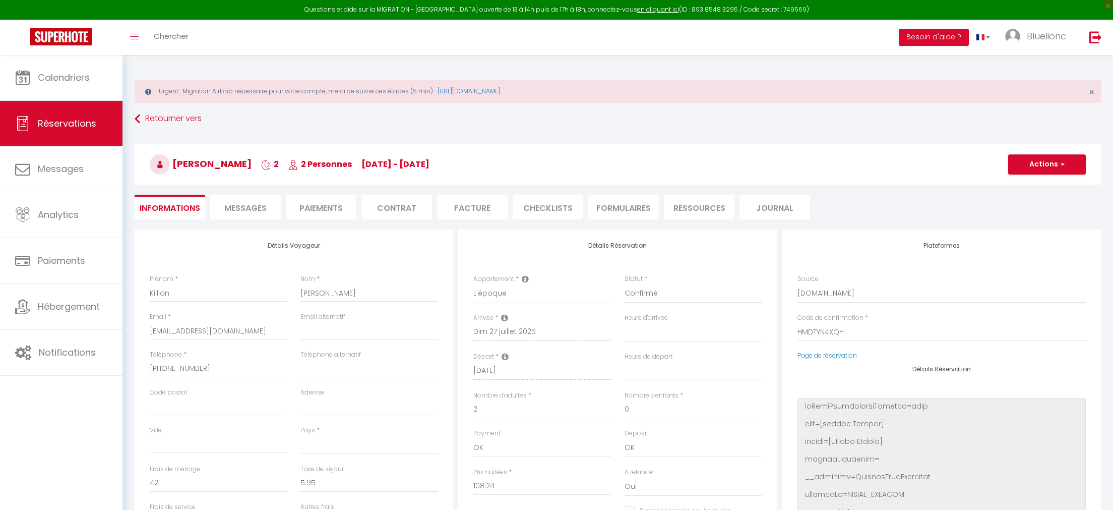
select select
select select "54950"
select select
select select "1"
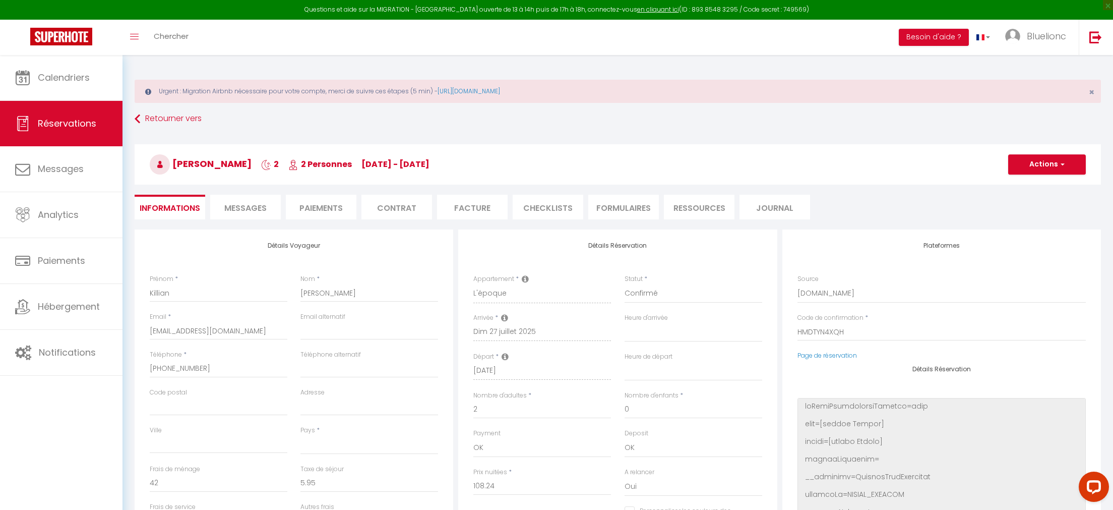
scroll to position [177, 0]
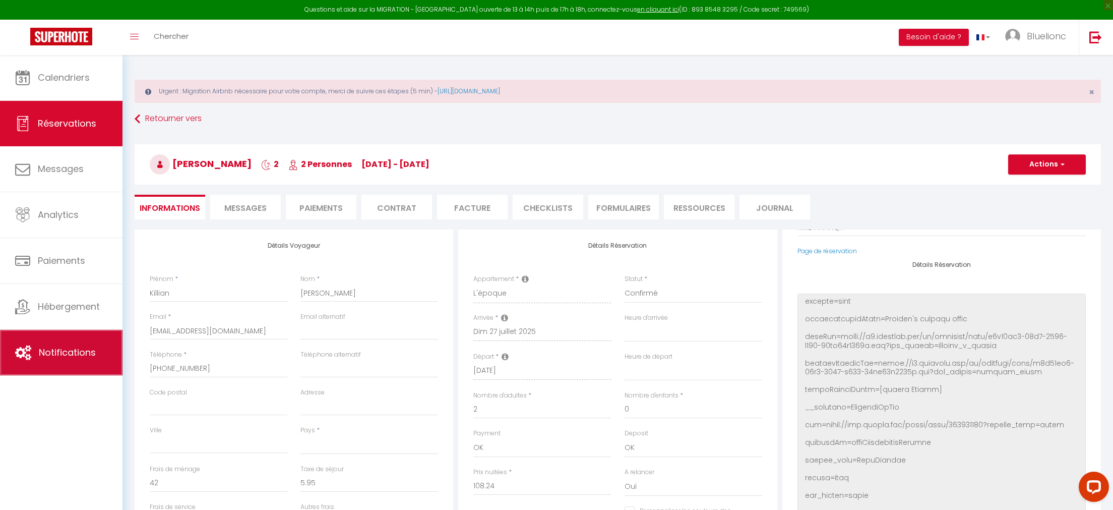
click at [79, 351] on span "Notifications" at bounding box center [67, 352] width 57 height 13
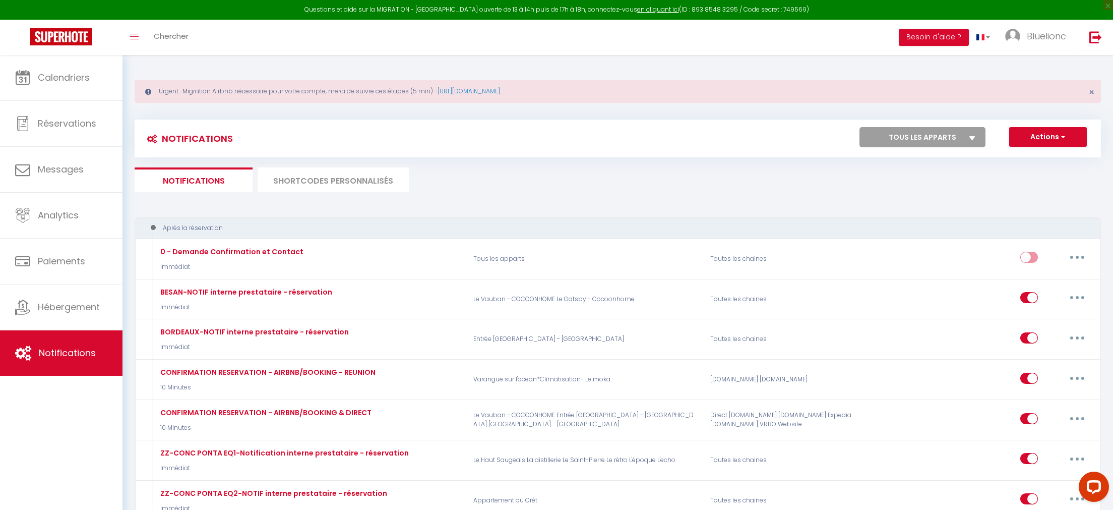
click at [314, 181] on li "SHORTCODES PERSONNALISÉS" at bounding box center [333, 179] width 151 height 25
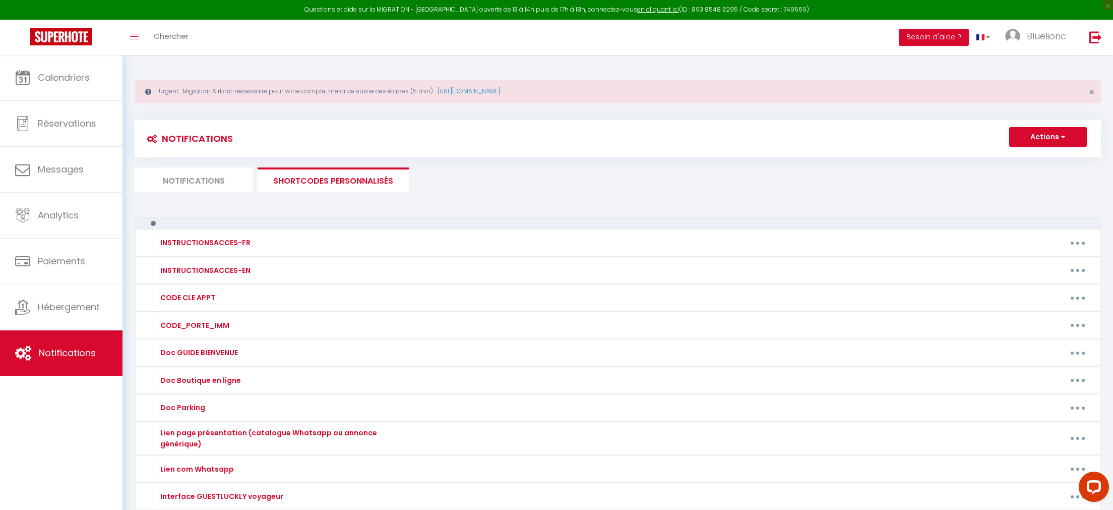
click at [179, 177] on li "Notifications" at bounding box center [194, 179] width 118 height 25
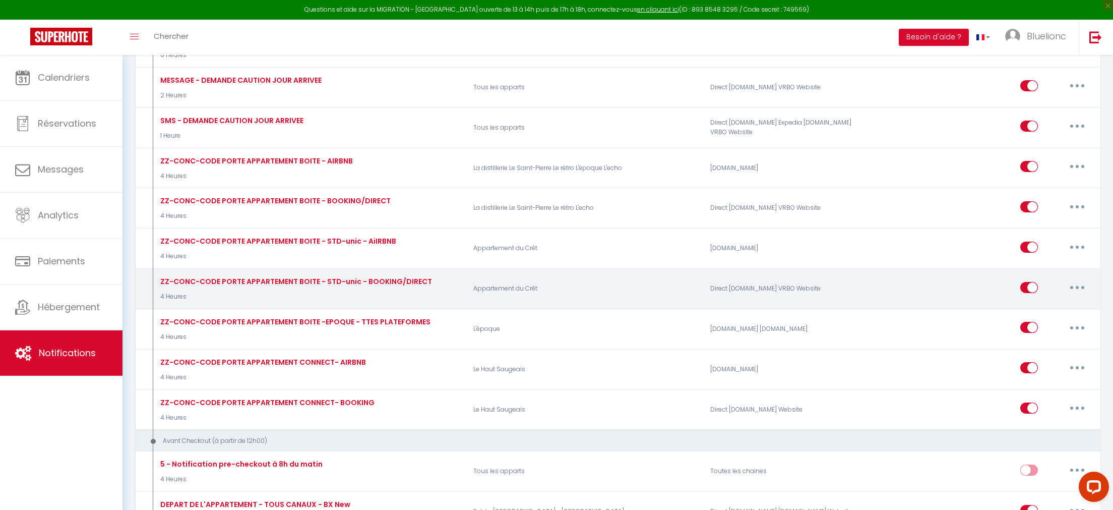
scroll to position [1930, 0]
